Goal: Task Accomplishment & Management: Manage account settings

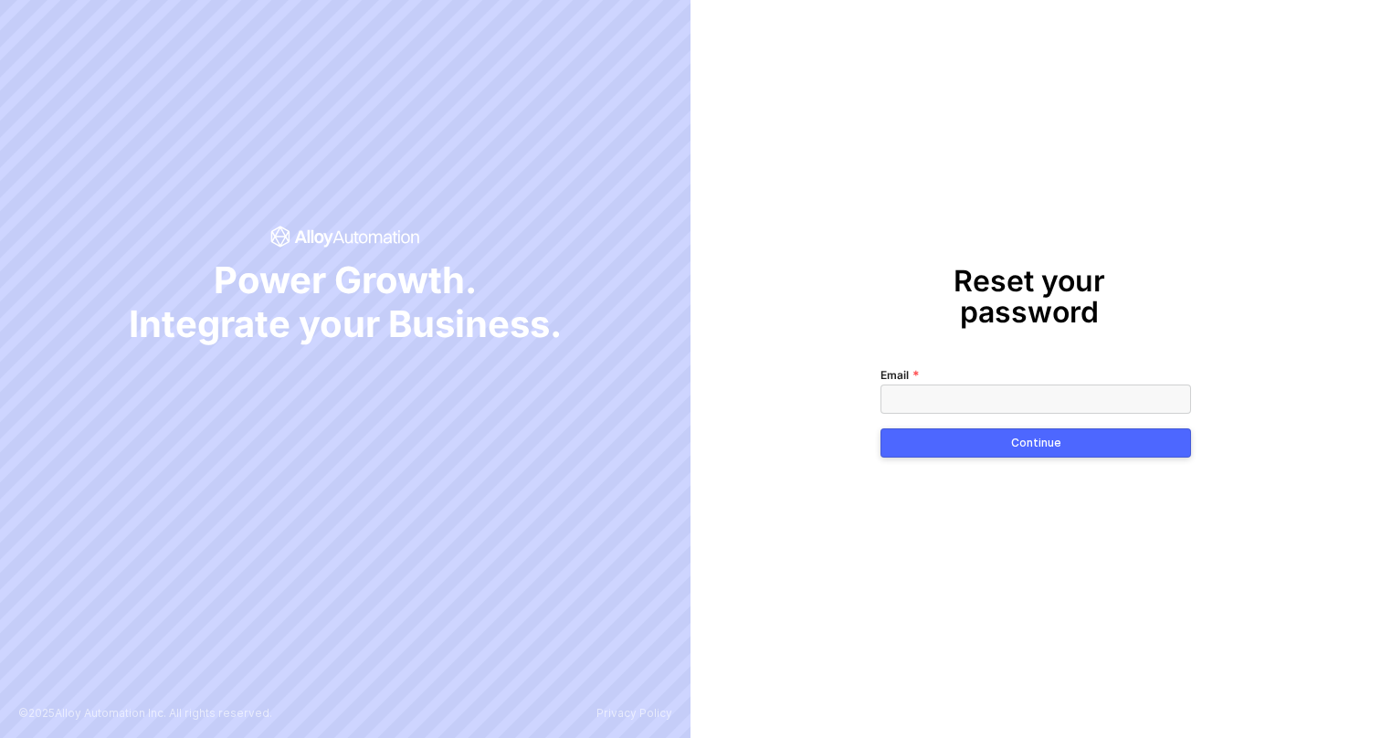
click at [1020, 385] on input "Email" at bounding box center [1036, 399] width 311 height 29
type input "[EMAIL_ADDRESS][DOMAIN_NAME]"
click at [1023, 438] on button "Continue" at bounding box center [1036, 442] width 311 height 29
click at [1018, 436] on div "Continue" at bounding box center [1036, 443] width 50 height 15
click at [881, 428] on button "Continue" at bounding box center [1036, 442] width 311 height 29
